Goal: Understand process/instructions

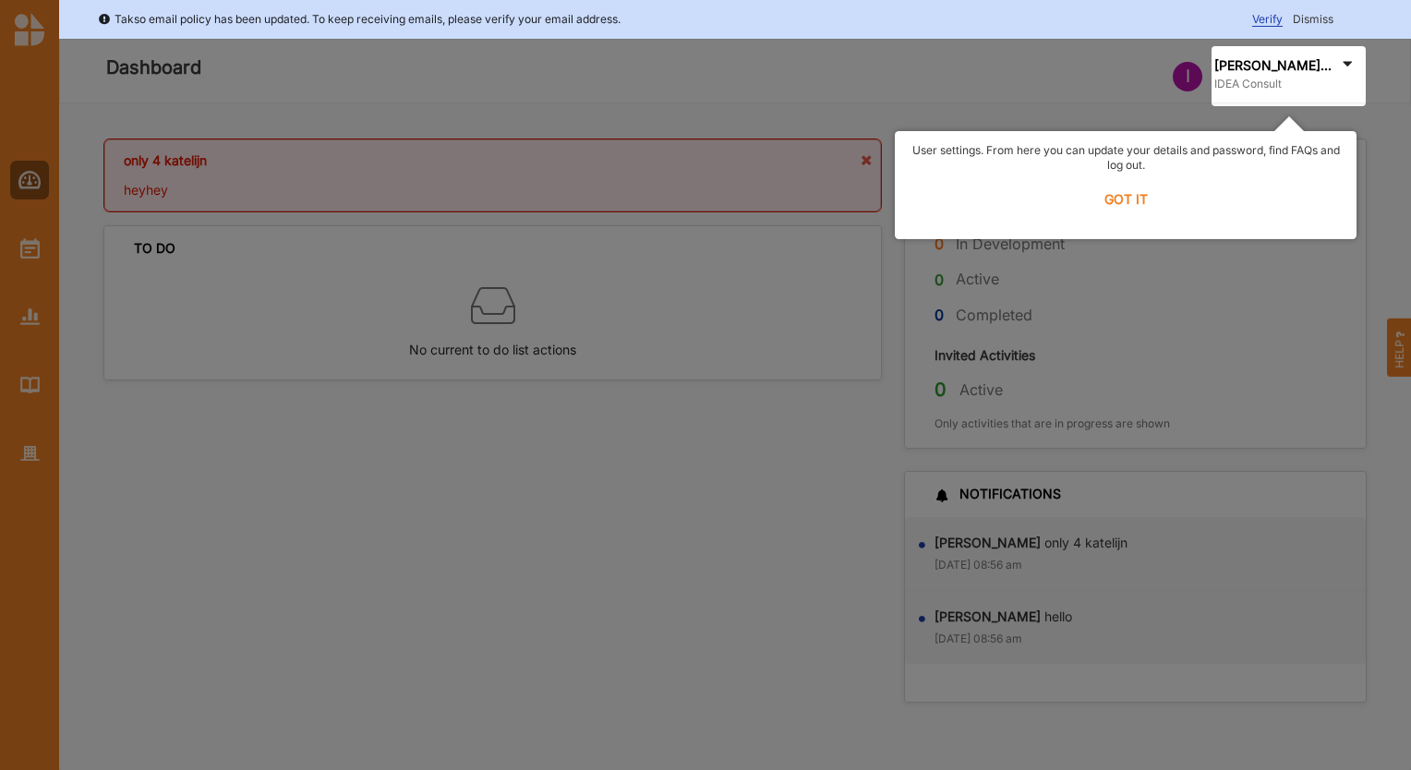
click at [517, 460] on div at bounding box center [705, 385] width 1411 height 770
click at [1129, 197] on label "GOT IT" at bounding box center [1126, 199] width 438 height 41
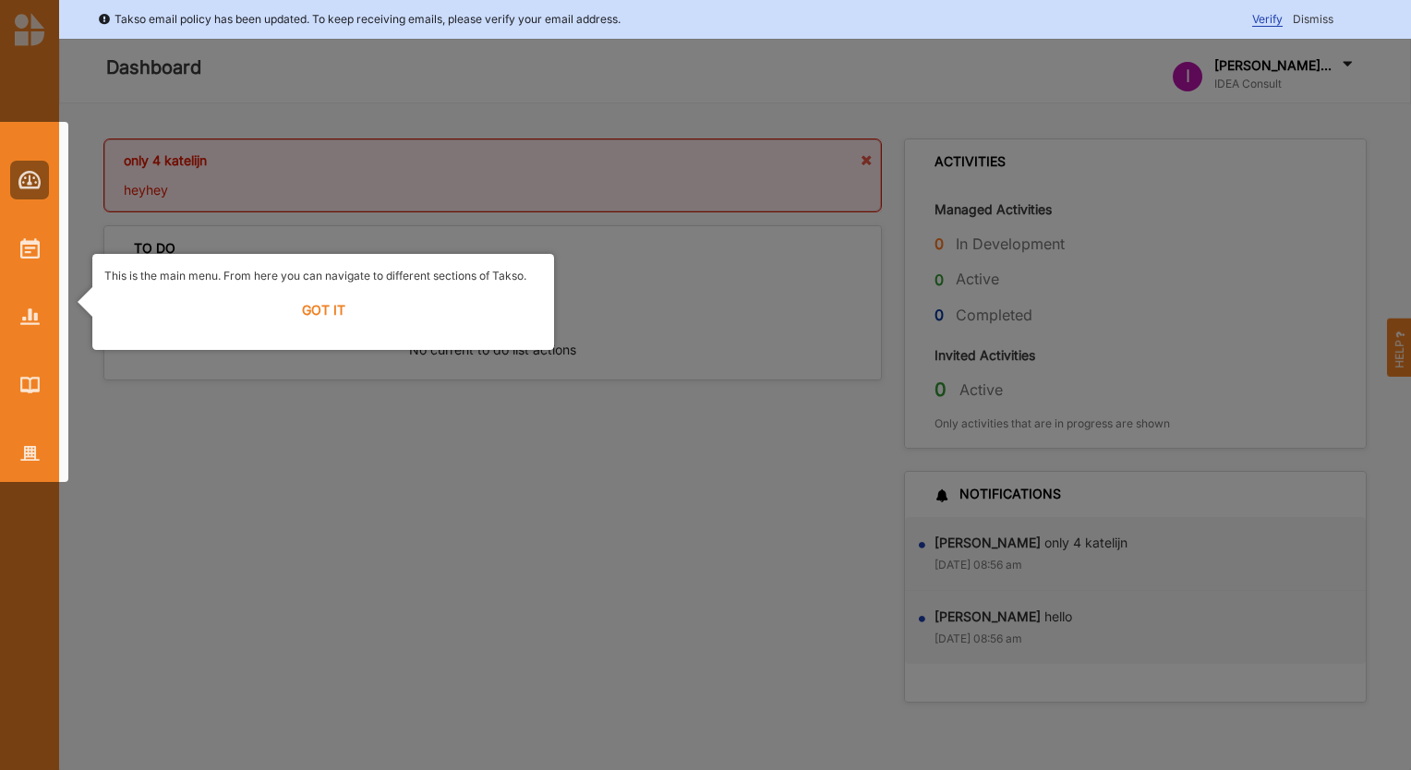
click at [327, 313] on label "GOT IT" at bounding box center [323, 310] width 438 height 41
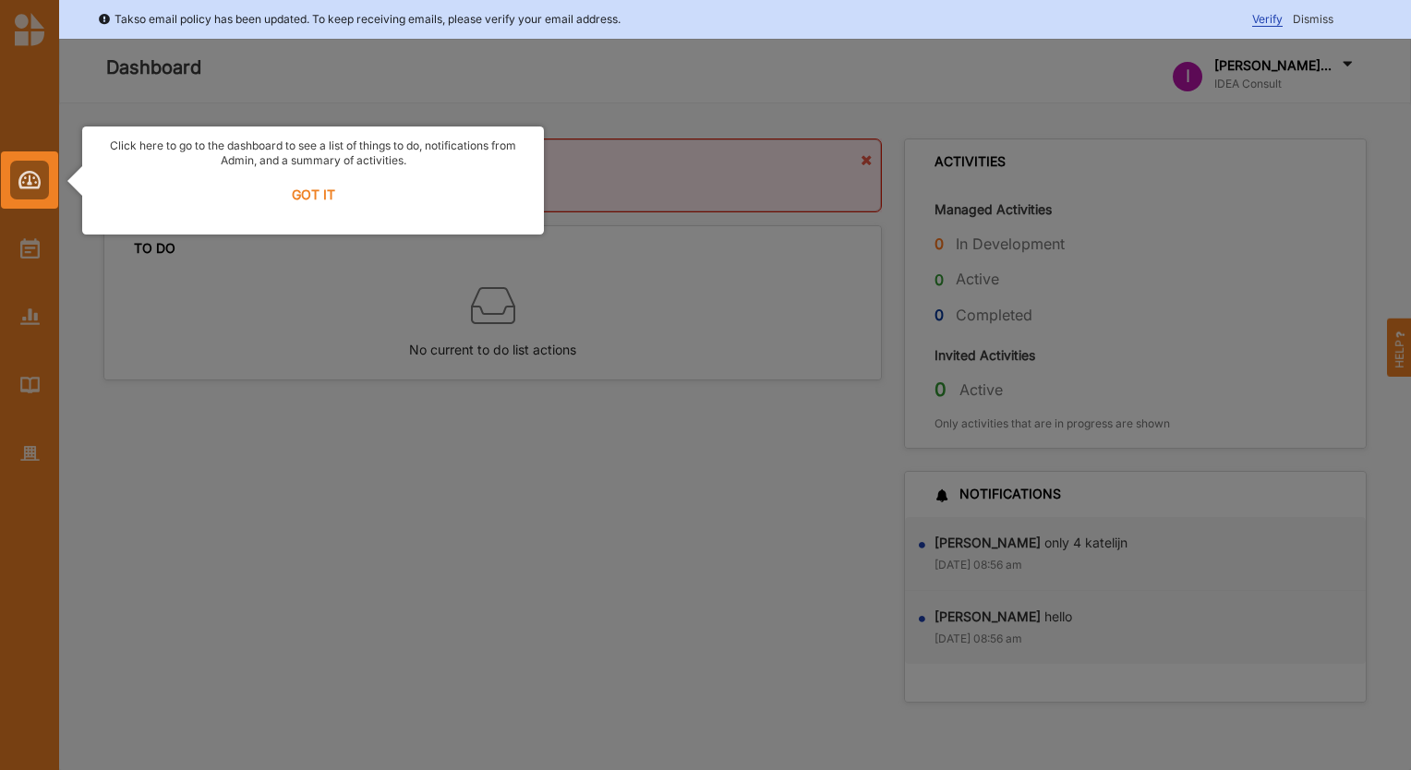
click at [355, 480] on div at bounding box center [705, 385] width 1411 height 770
click at [635, 92] on div at bounding box center [705, 385] width 1411 height 770
click at [310, 194] on label "GOT IT" at bounding box center [313, 195] width 438 height 41
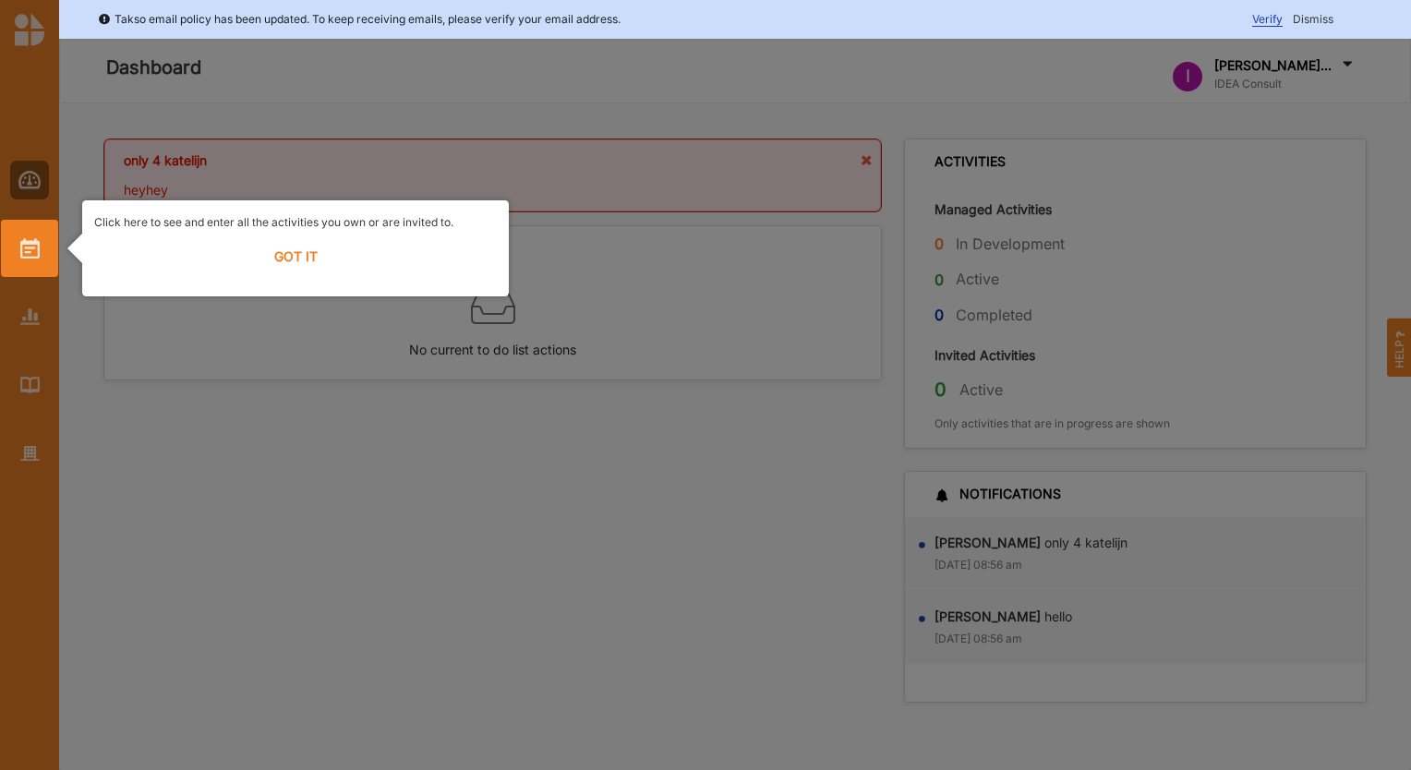
click at [299, 254] on label "GOT IT" at bounding box center [295, 256] width 403 height 41
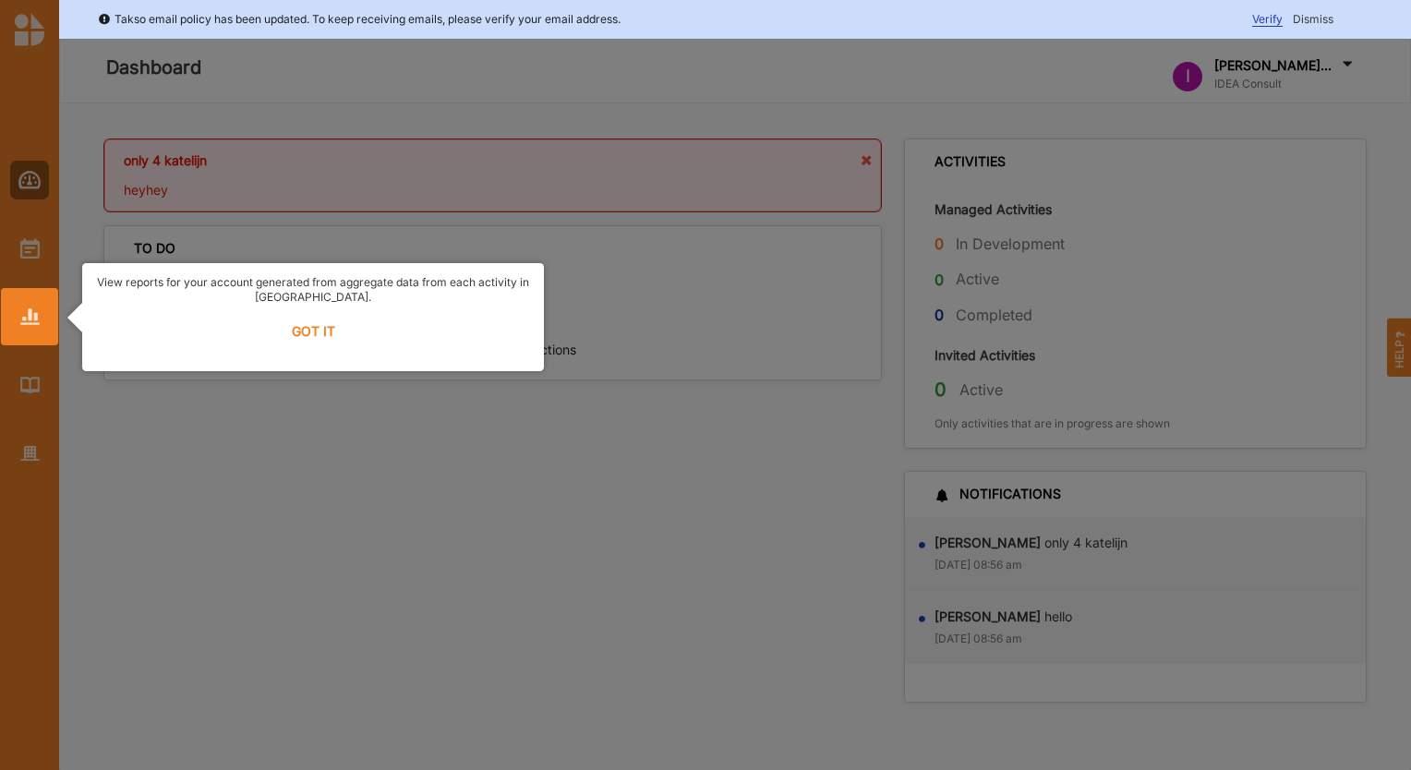
click at [313, 332] on label "GOT IT" at bounding box center [313, 331] width 438 height 41
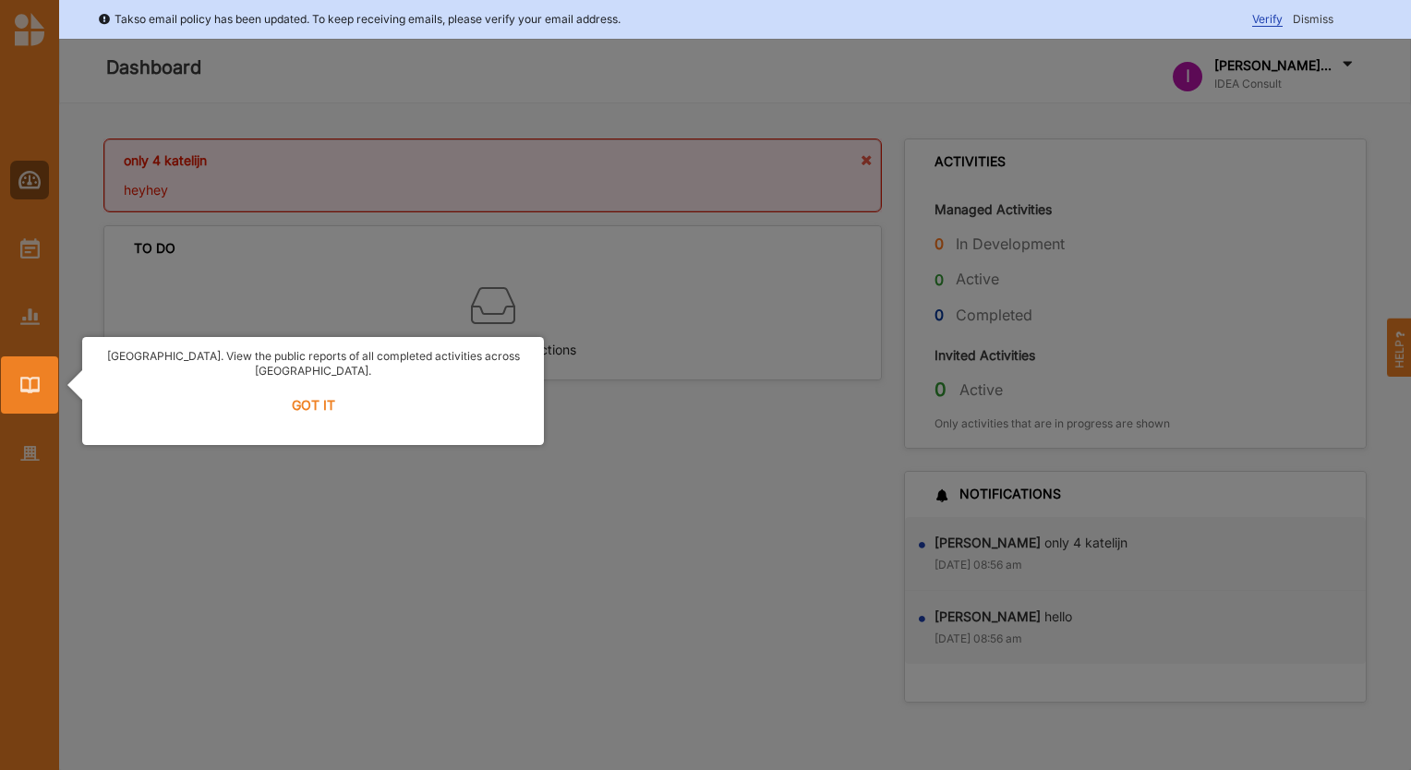
click at [308, 396] on label "GOT IT" at bounding box center [313, 405] width 438 height 41
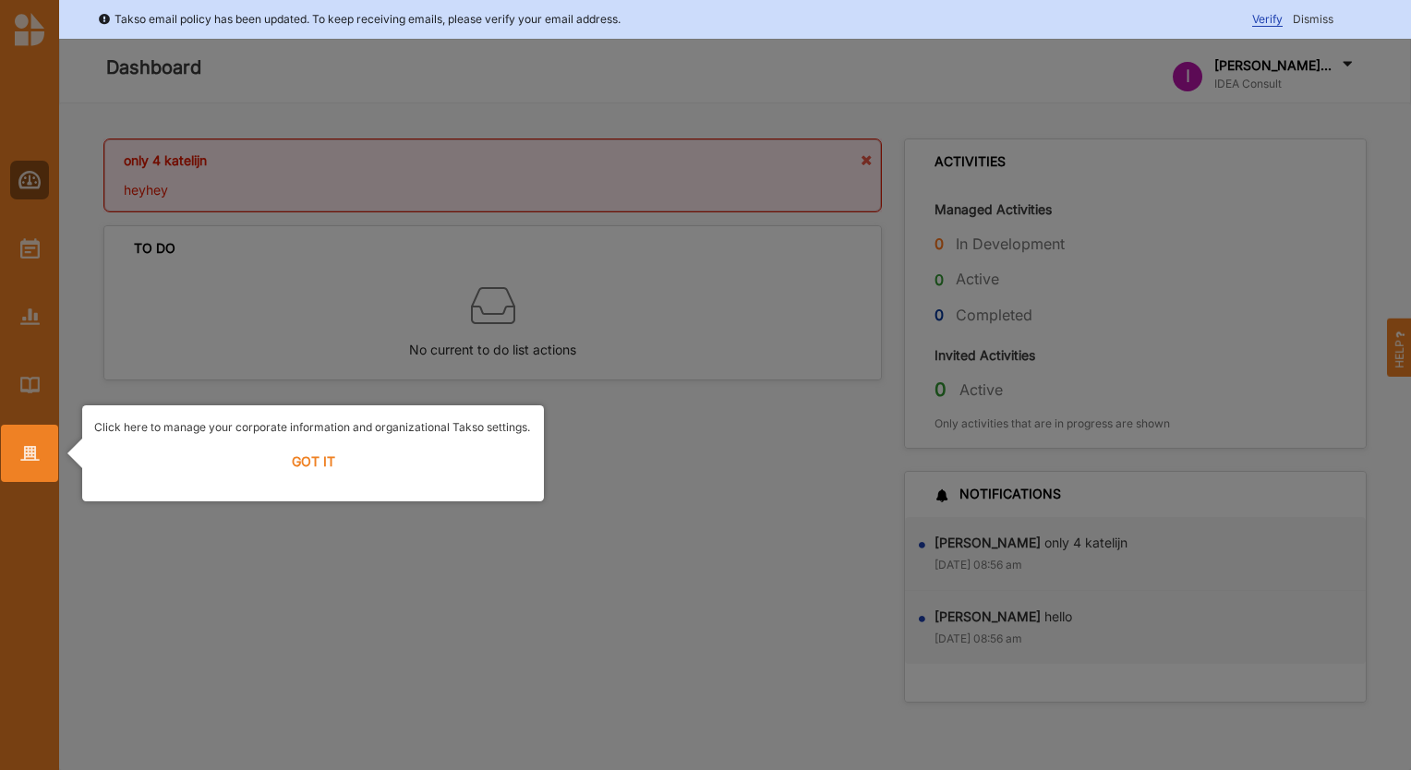
click at [310, 468] on label "GOT IT" at bounding box center [313, 461] width 438 height 41
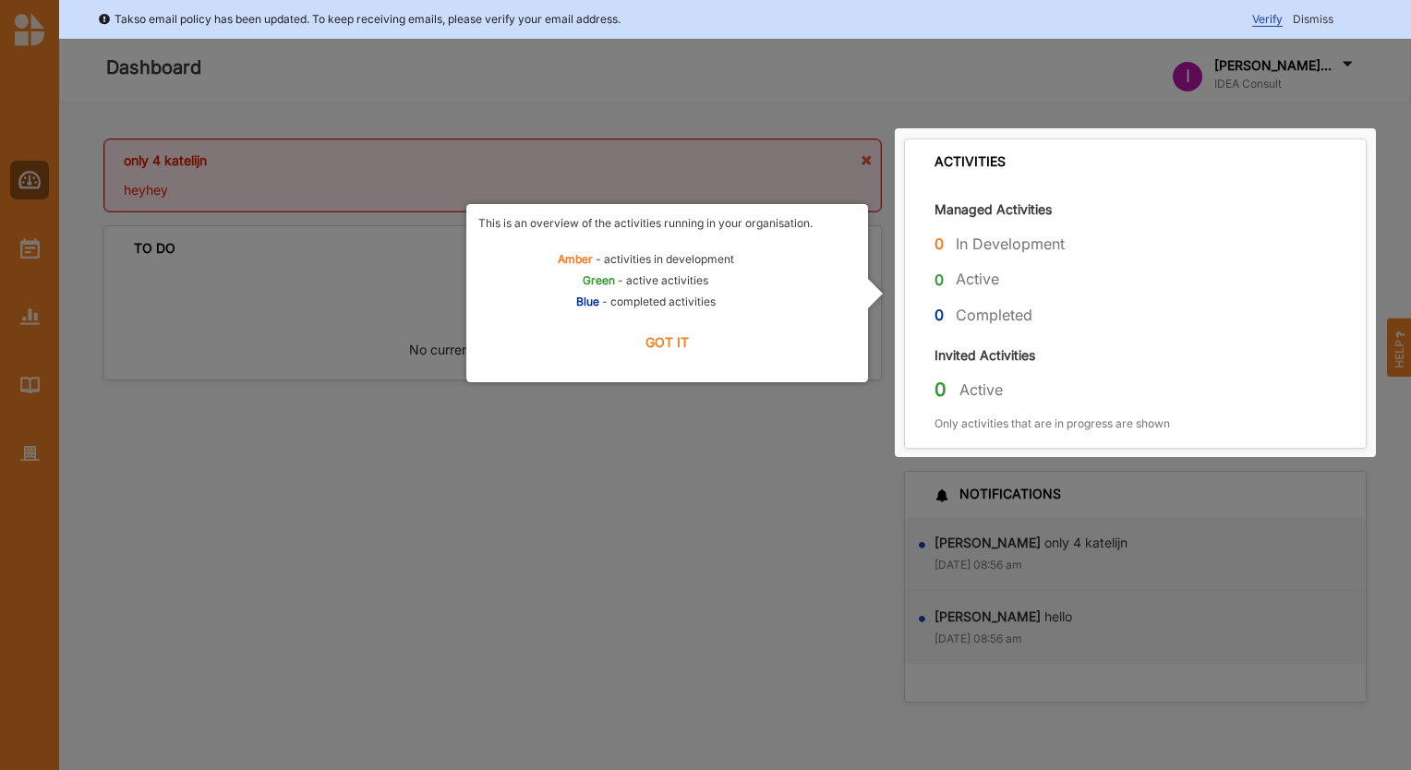
click at [725, 525] on div at bounding box center [705, 385] width 1411 height 770
click at [669, 340] on label "GOT IT" at bounding box center [667, 342] width 378 height 41
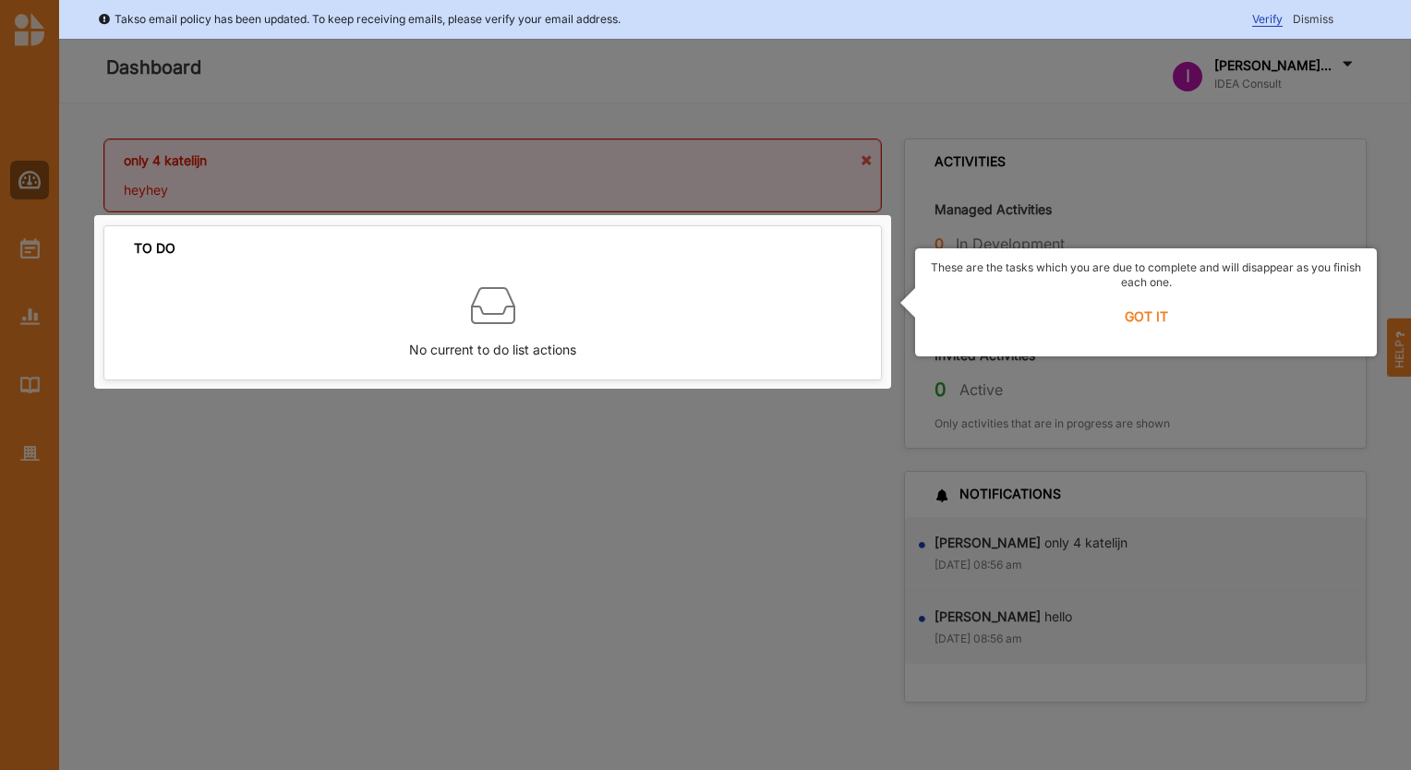
click at [1150, 317] on label "GOT IT" at bounding box center [1146, 316] width 438 height 41
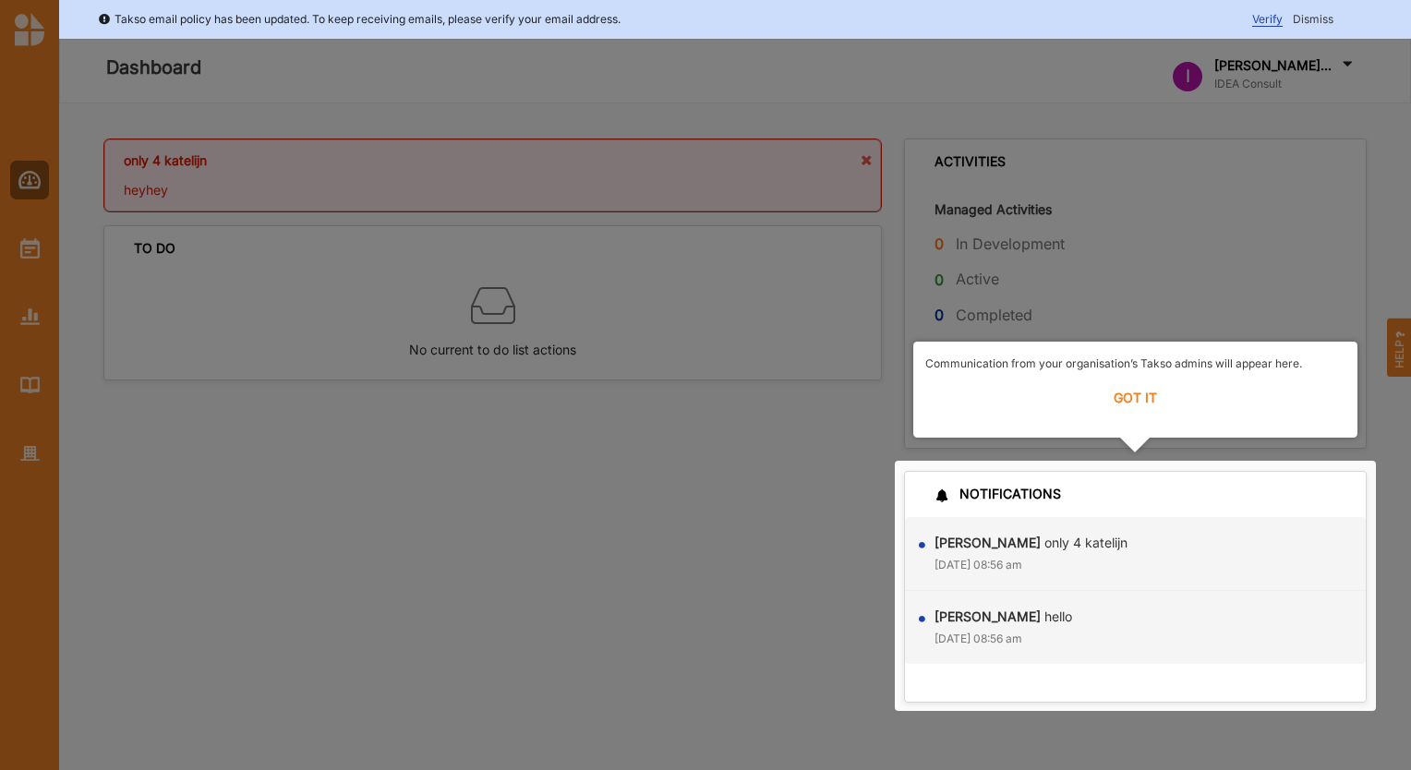
click at [1131, 400] on label "GOT IT" at bounding box center [1135, 398] width 420 height 41
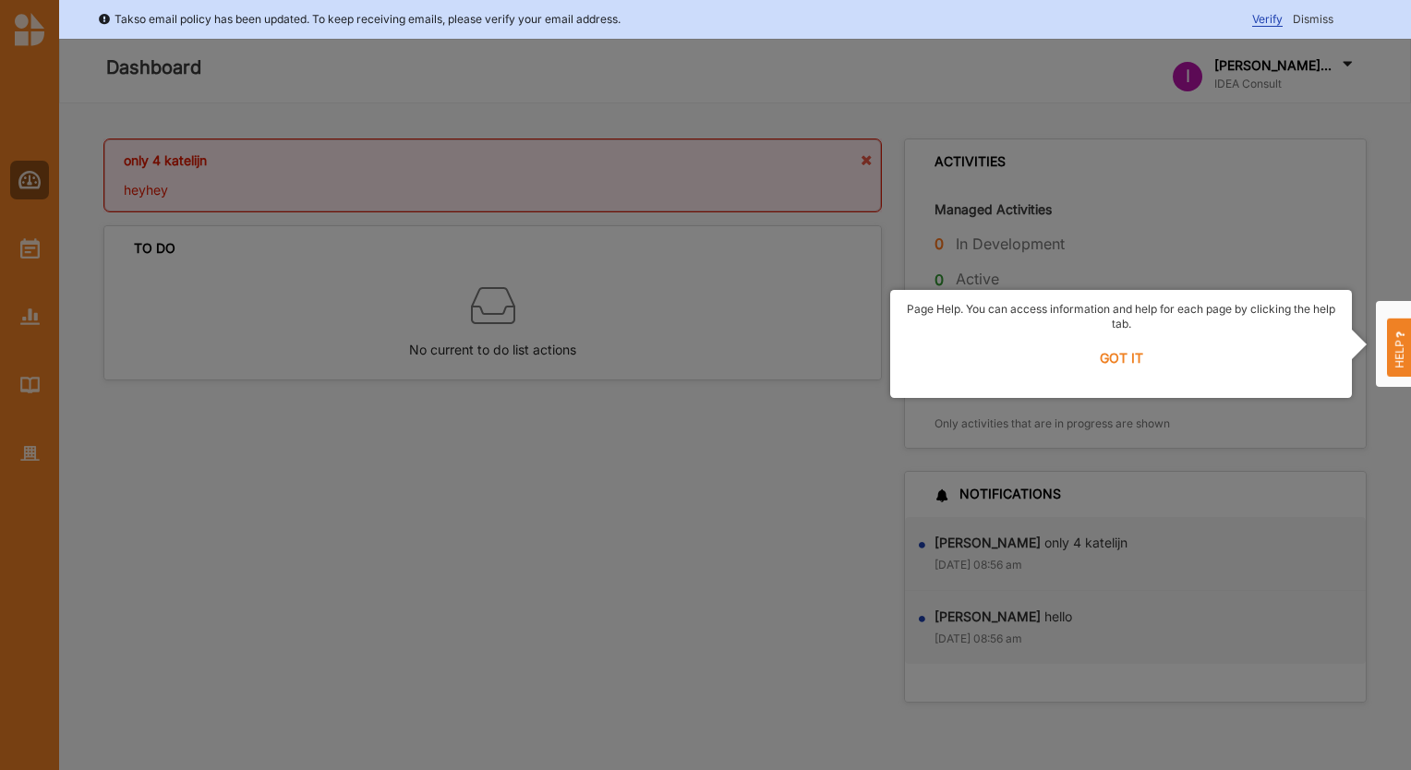
click at [1126, 355] on label "GOT IT" at bounding box center [1121, 358] width 438 height 41
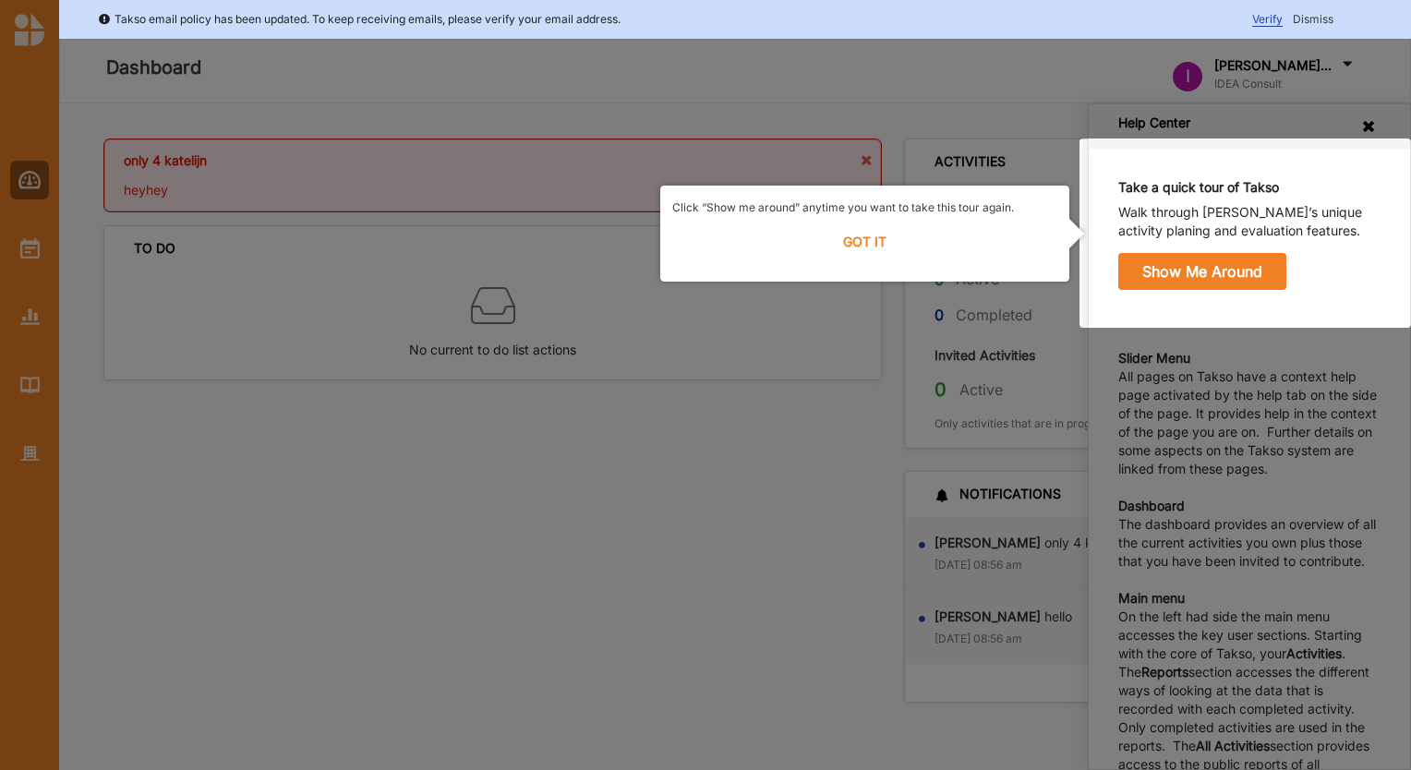
click at [870, 245] on label "GOT IT" at bounding box center [864, 242] width 385 height 41
